Goal: Information Seeking & Learning: Learn about a topic

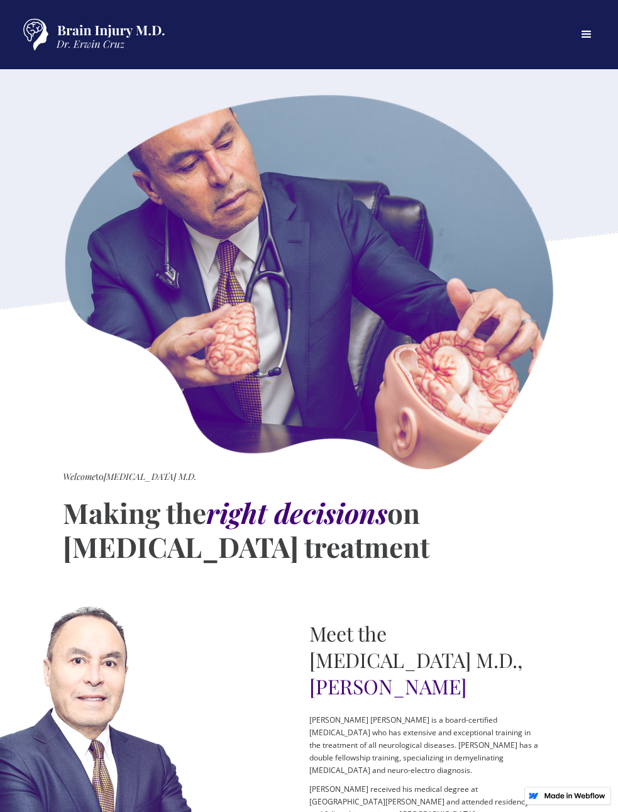
click at [0, 0] on link "SERVICES" at bounding box center [0, 0] width 0 height 0
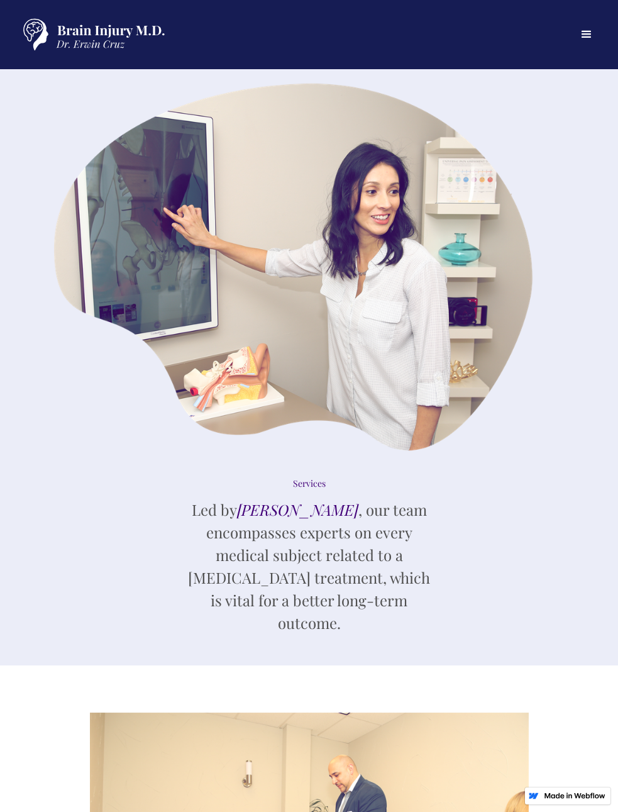
click at [0, 0] on link "BRAIN INJURIES" at bounding box center [0, 0] width 0 height 0
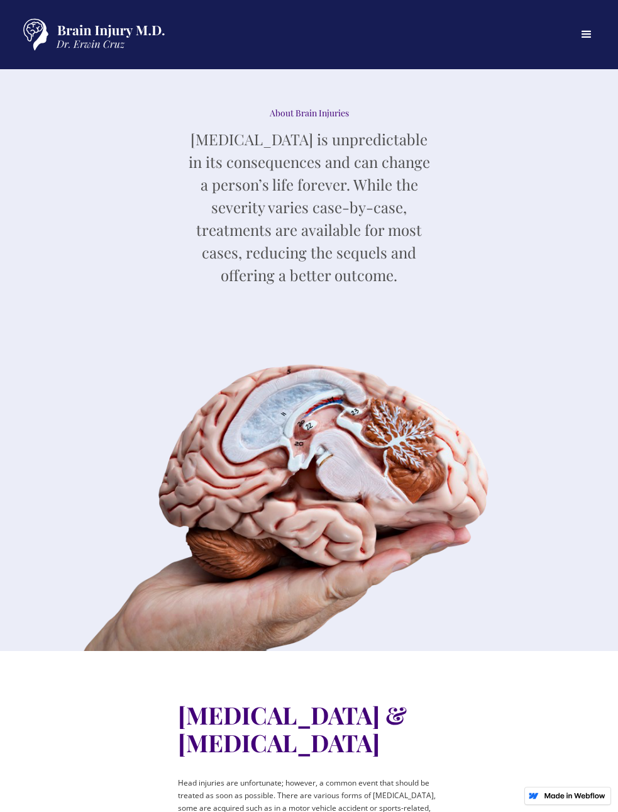
click at [0, 0] on link "SERVICES" at bounding box center [0, 0] width 0 height 0
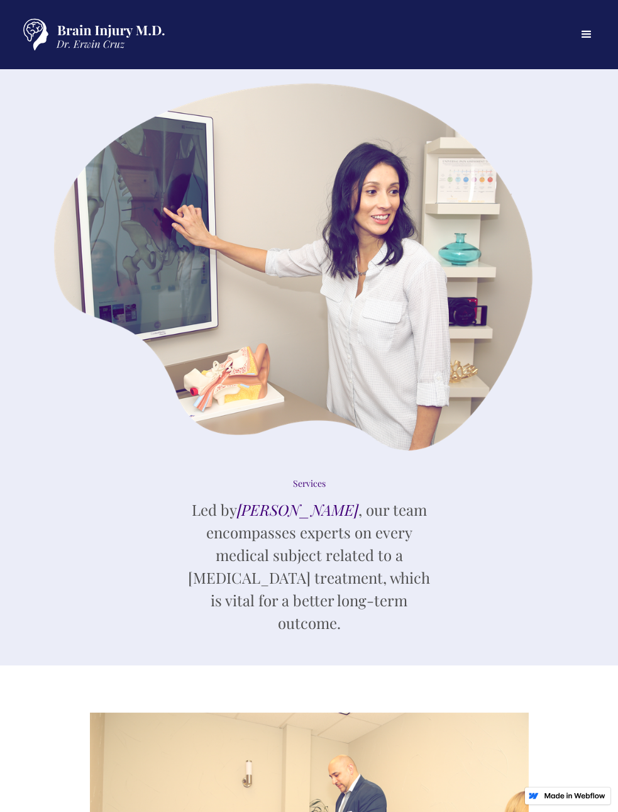
click at [108, 39] on img "home" at bounding box center [91, 35] width 157 height 44
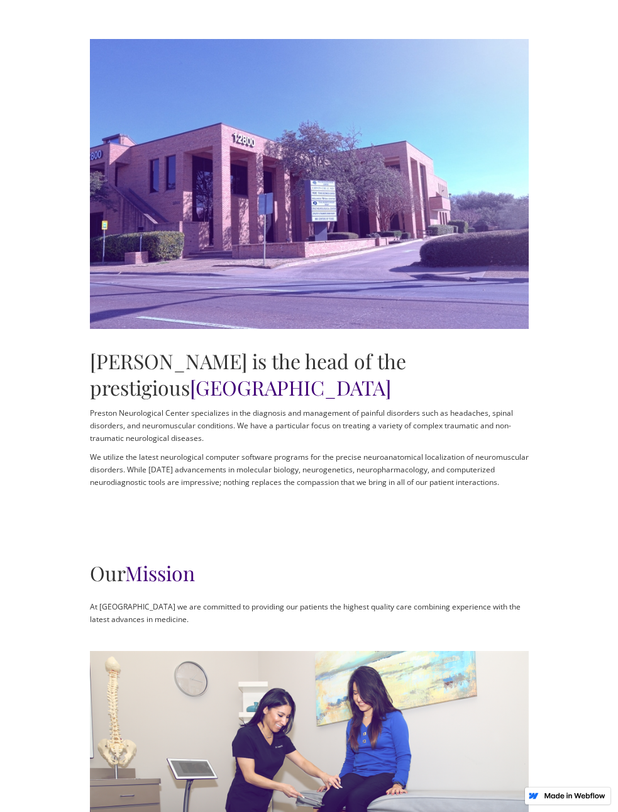
scroll to position [692, 0]
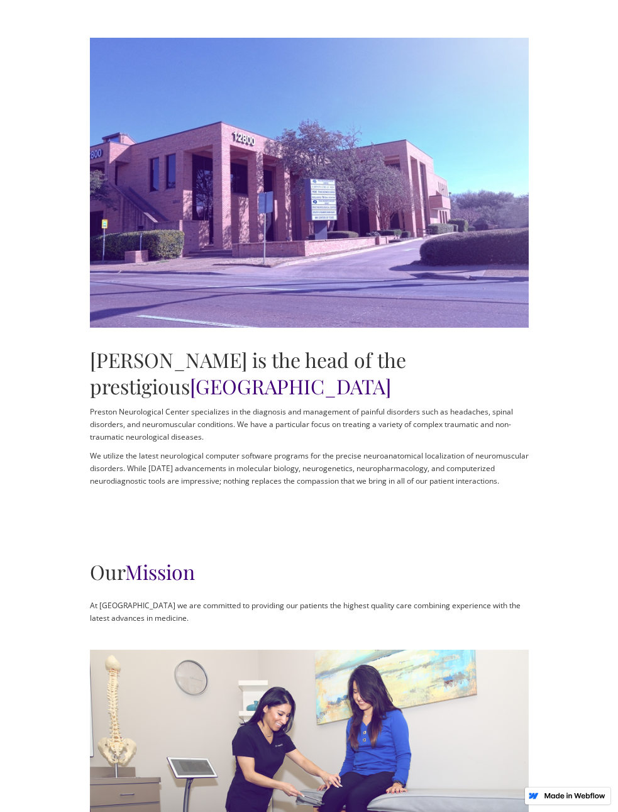
click at [80, 549] on div "Our Mission At [GEOGRAPHIC_DATA] we are committed to providing our patients the…" at bounding box center [309, 594] width 458 height 91
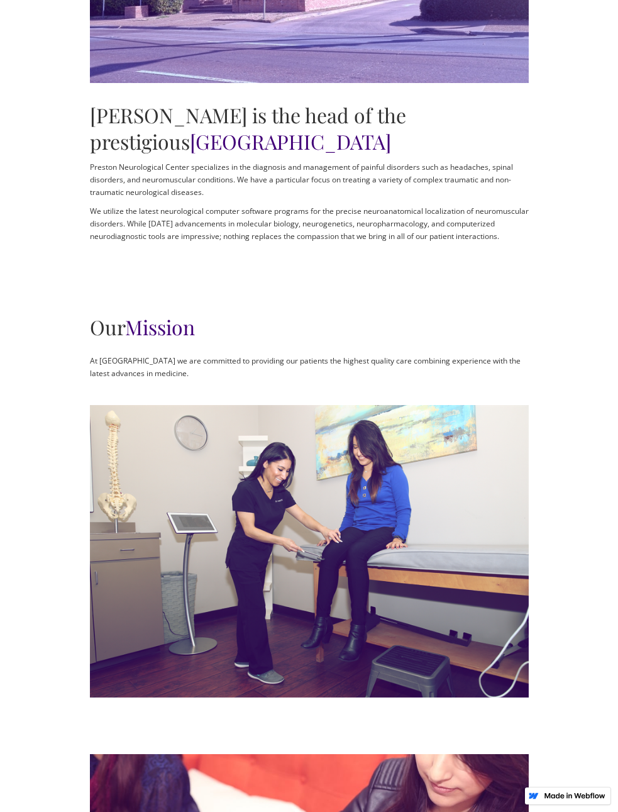
scroll to position [880, 0]
